Goal: Task Accomplishment & Management: Use online tool/utility

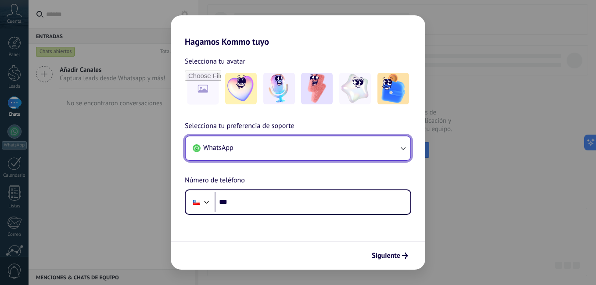
click at [395, 151] on button "WhatsApp" at bounding box center [298, 148] width 225 height 24
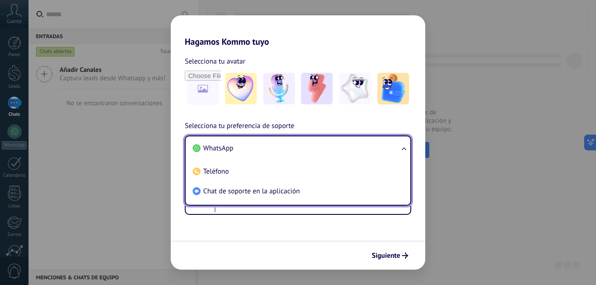
click at [357, 41] on h2 "Hagamos Kommo tuyo" at bounding box center [298, 31] width 254 height 32
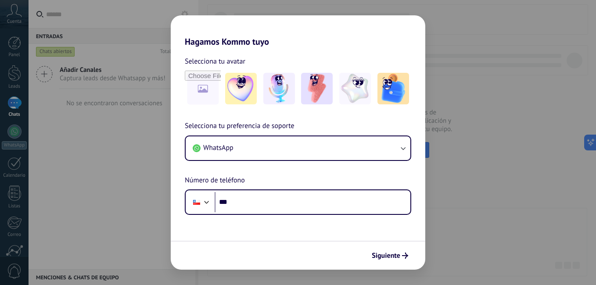
click at [318, 38] on h2 "Hagamos Kommo tuyo" at bounding box center [298, 31] width 254 height 32
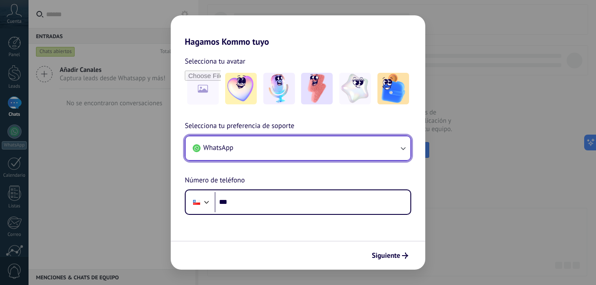
click at [386, 148] on button "WhatsApp" at bounding box center [298, 148] width 225 height 24
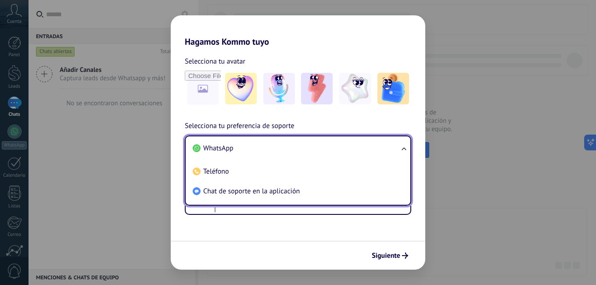
click at [239, 154] on li "WhatsApp" at bounding box center [296, 149] width 214 height 20
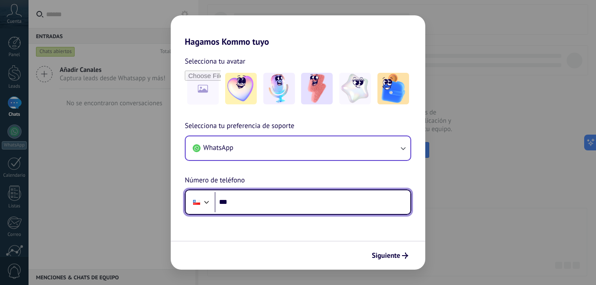
click at [259, 199] on input "***" at bounding box center [312, 202] width 196 height 20
type input "**********"
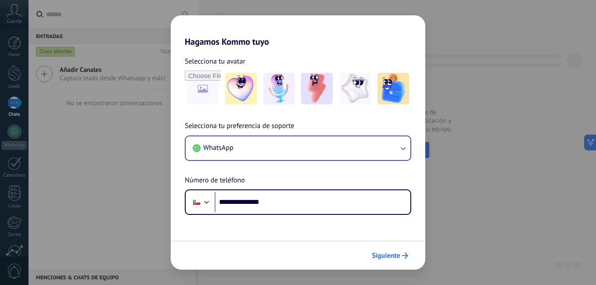
click at [393, 255] on span "Siguiente" at bounding box center [386, 256] width 29 height 6
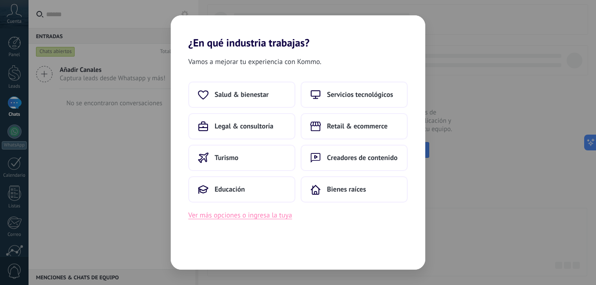
click at [269, 216] on button "Ver más opciones o ingresa la tuya" at bounding box center [240, 215] width 104 height 11
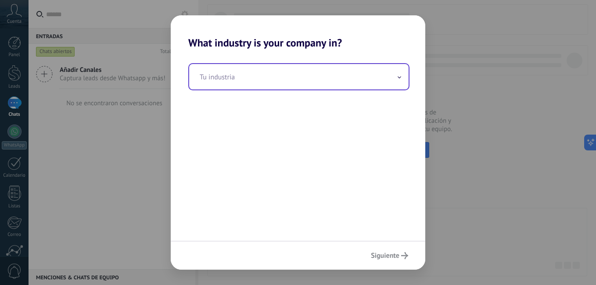
click at [394, 78] on input "text" at bounding box center [298, 76] width 219 height 25
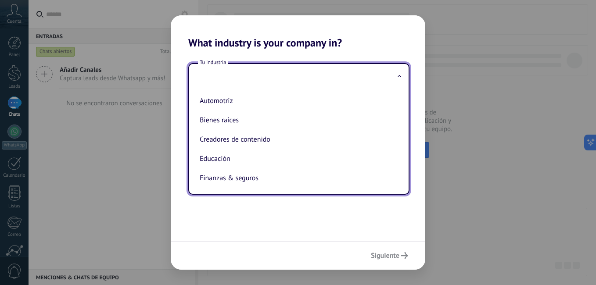
click at [400, 82] on input "text" at bounding box center [298, 76] width 219 height 25
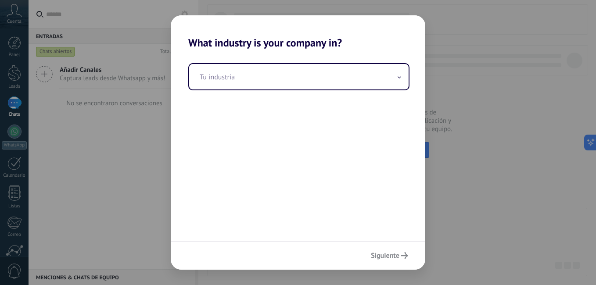
click at [390, 257] on div "Siguiente" at bounding box center [298, 255] width 254 height 29
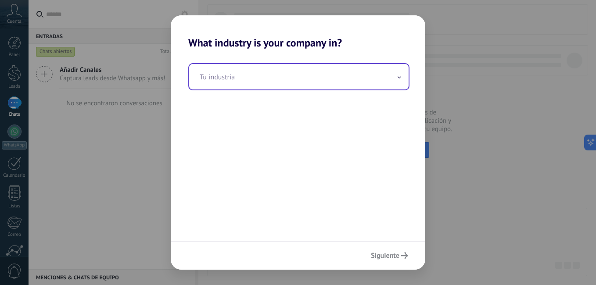
click at [392, 77] on input "text" at bounding box center [298, 76] width 219 height 25
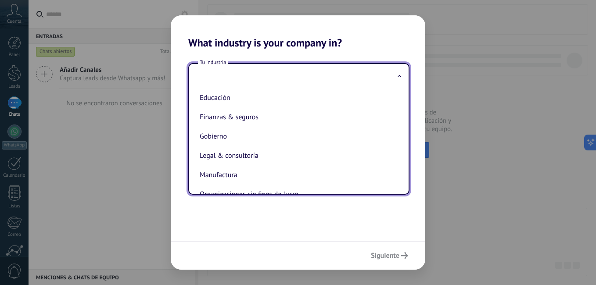
scroll to position [62, 0]
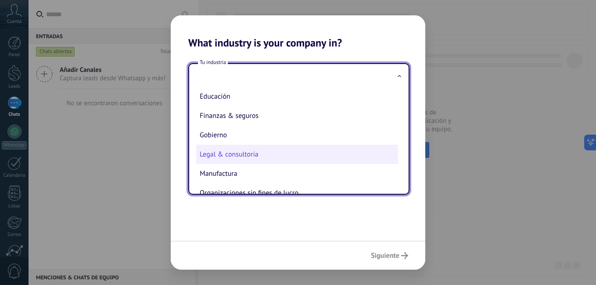
click at [286, 150] on li "Legal & consultoría" at bounding box center [297, 154] width 202 height 19
type input "**********"
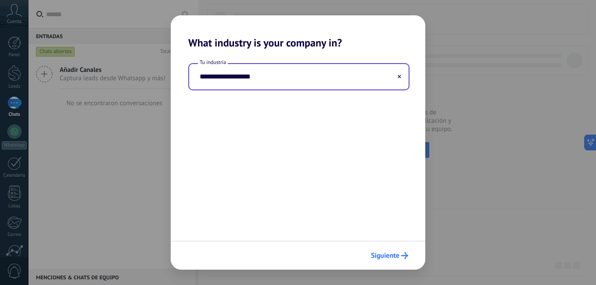
click at [400, 254] on span "Siguiente" at bounding box center [389, 255] width 37 height 7
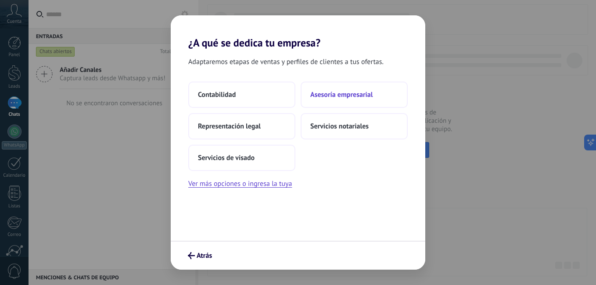
click at [363, 90] on span "Asesoría empresarial" at bounding box center [341, 94] width 62 height 9
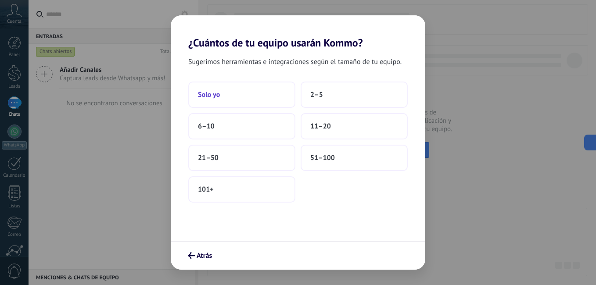
click at [261, 90] on button "Solo yo" at bounding box center [241, 95] width 107 height 26
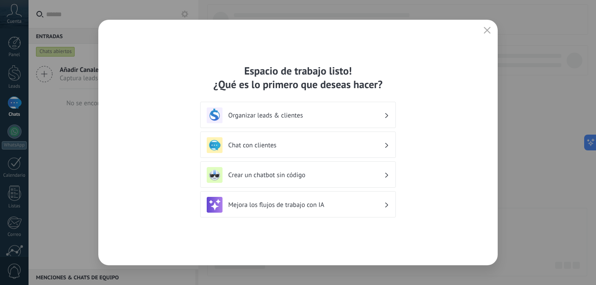
click at [486, 31] on use "button" at bounding box center [487, 30] width 7 height 7
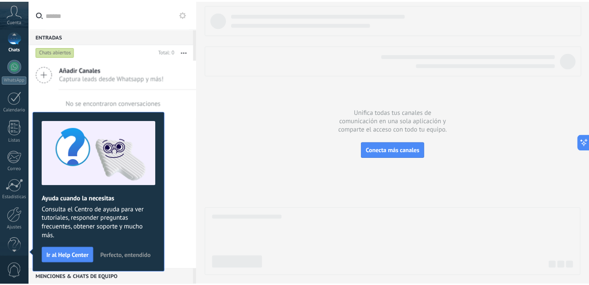
scroll to position [80, 0]
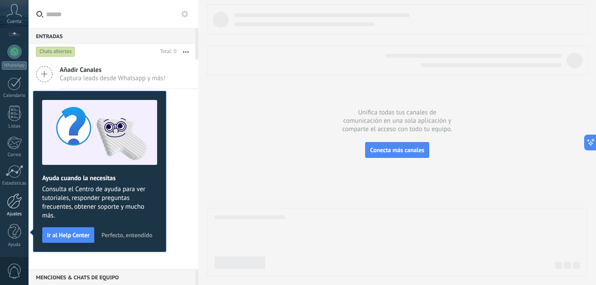
click at [14, 202] on div at bounding box center [14, 200] width 15 height 15
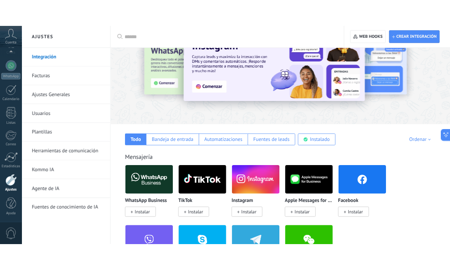
scroll to position [50, 0]
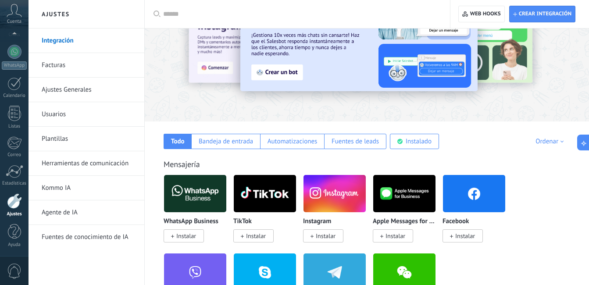
click at [190, 222] on p "WhatsApp Business" at bounding box center [191, 221] width 55 height 7
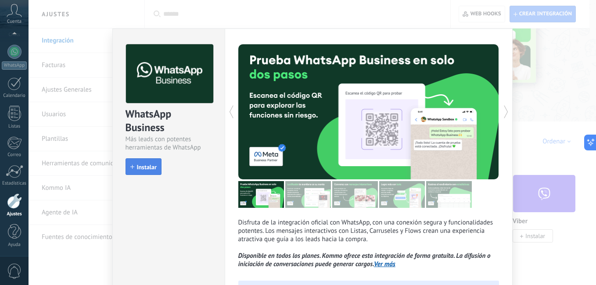
click at [140, 164] on span "Instalar" at bounding box center [147, 167] width 20 height 6
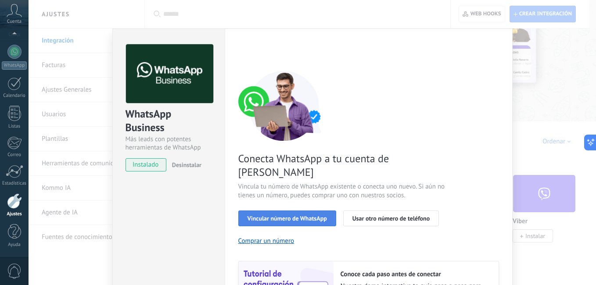
click at [307, 215] on span "Vincular número de WhatsApp" at bounding box center [286, 218] width 79 height 6
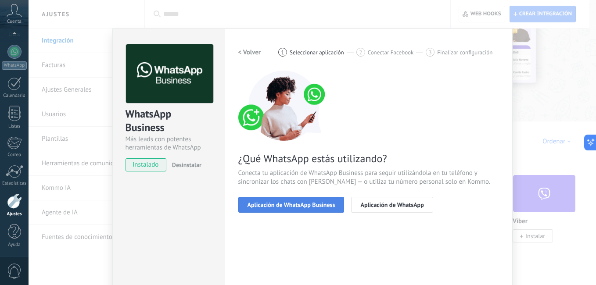
click at [302, 204] on span "Aplicación de WhatsApp Business" at bounding box center [291, 205] width 88 height 6
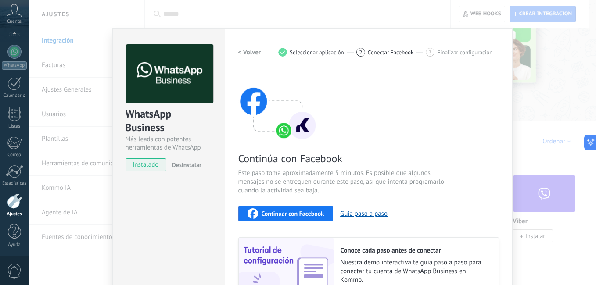
click at [295, 211] on span "Continuar con Facebook" at bounding box center [292, 214] width 63 height 6
click at [311, 212] on span "Continuar con Facebook" at bounding box center [292, 214] width 63 height 6
click at [313, 214] on span "Continuar con Facebook" at bounding box center [292, 214] width 63 height 6
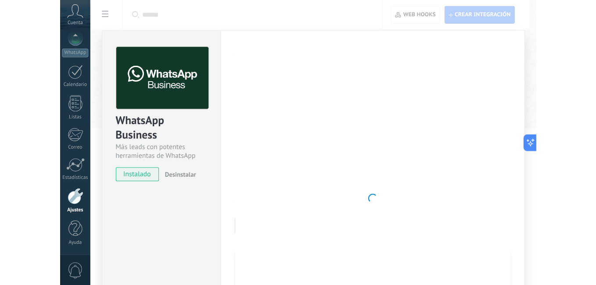
scroll to position [80, 0]
